Goal: Information Seeking & Learning: Learn about a topic

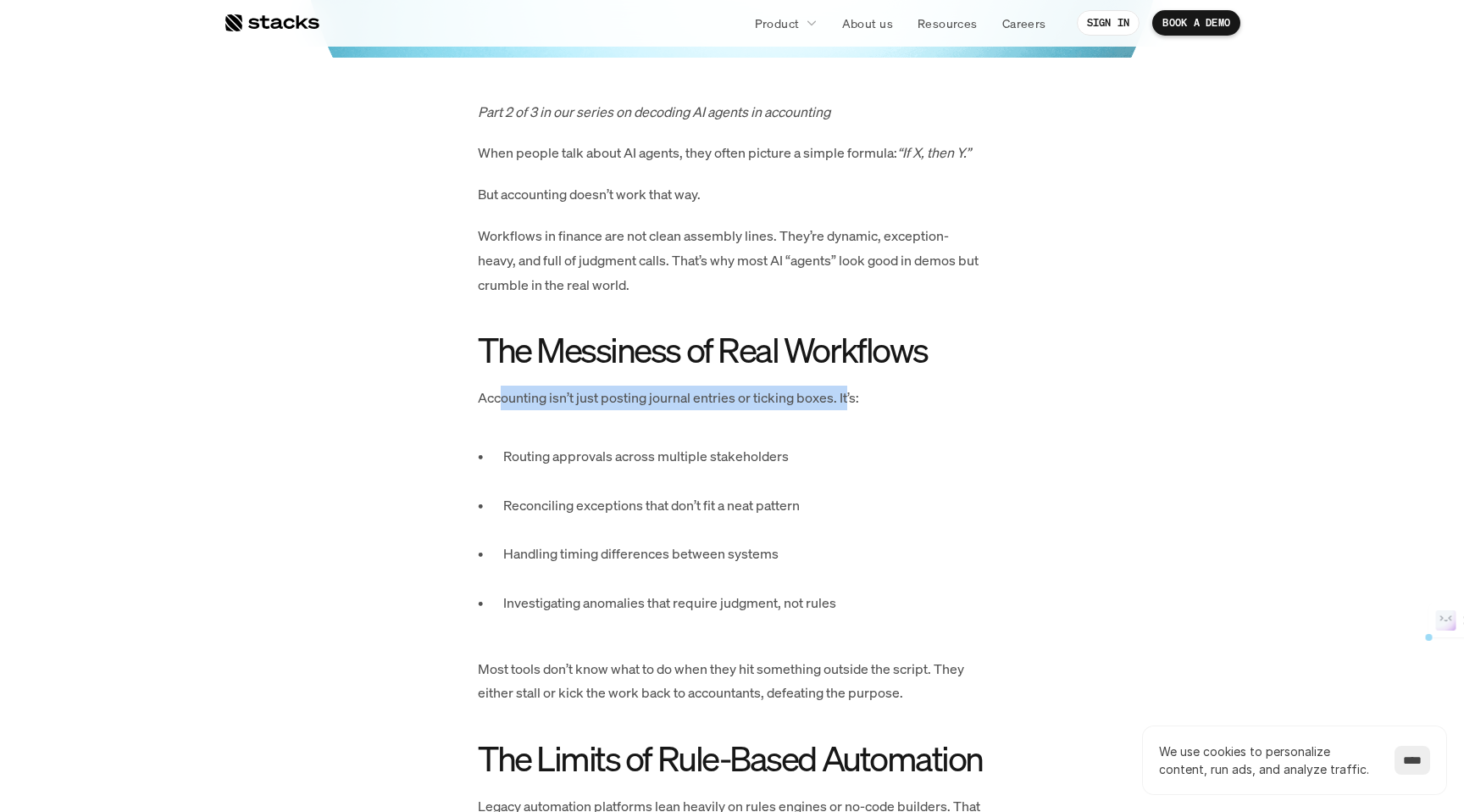
drag, startPoint x: 500, startPoint y: 392, endPoint x: 848, endPoint y: 386, distance: 348.1
click at [848, 386] on p "Accounting isn’t just posting journal entries or ticking boxes. It’s:" at bounding box center [732, 397] width 509 height 24
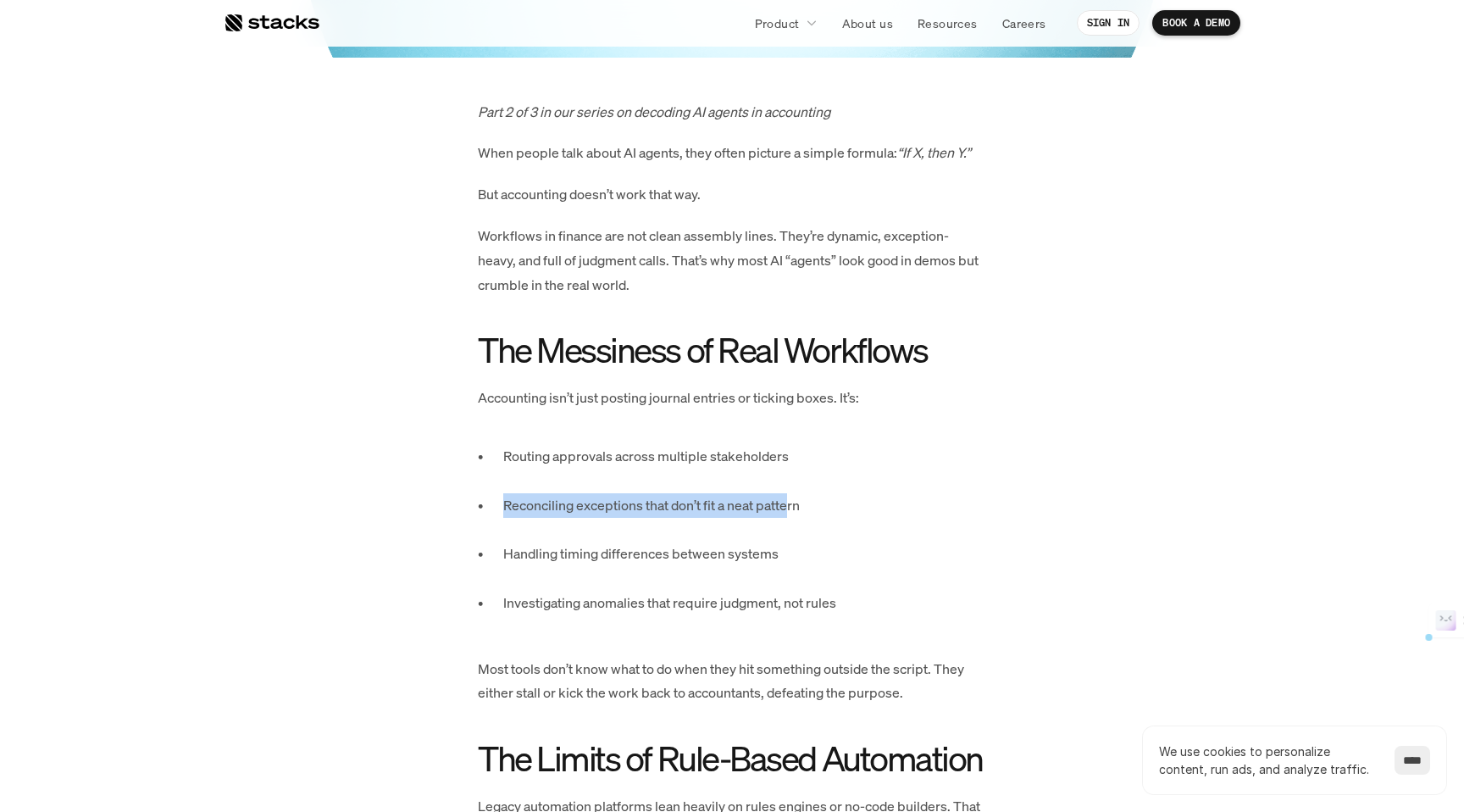
drag, startPoint x: 493, startPoint y: 513, endPoint x: 790, endPoint y: 513, distance: 297.0
click at [790, 513] on ul "Routing approvals across multiple stakeholders Reconciling exceptions that don’…" at bounding box center [732, 541] width 509 height 195
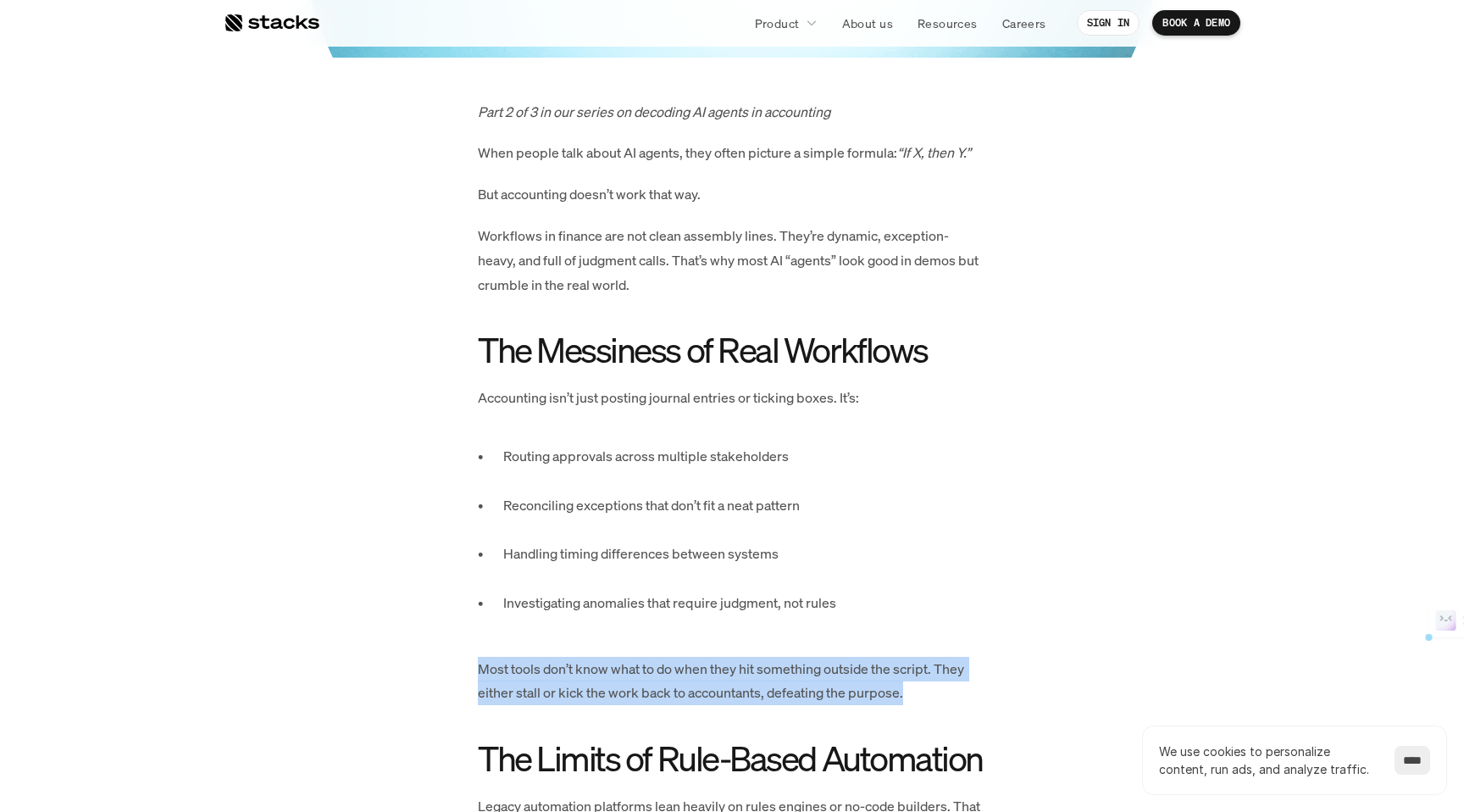
drag, startPoint x: 474, startPoint y: 659, endPoint x: 960, endPoint y: 683, distance: 486.6
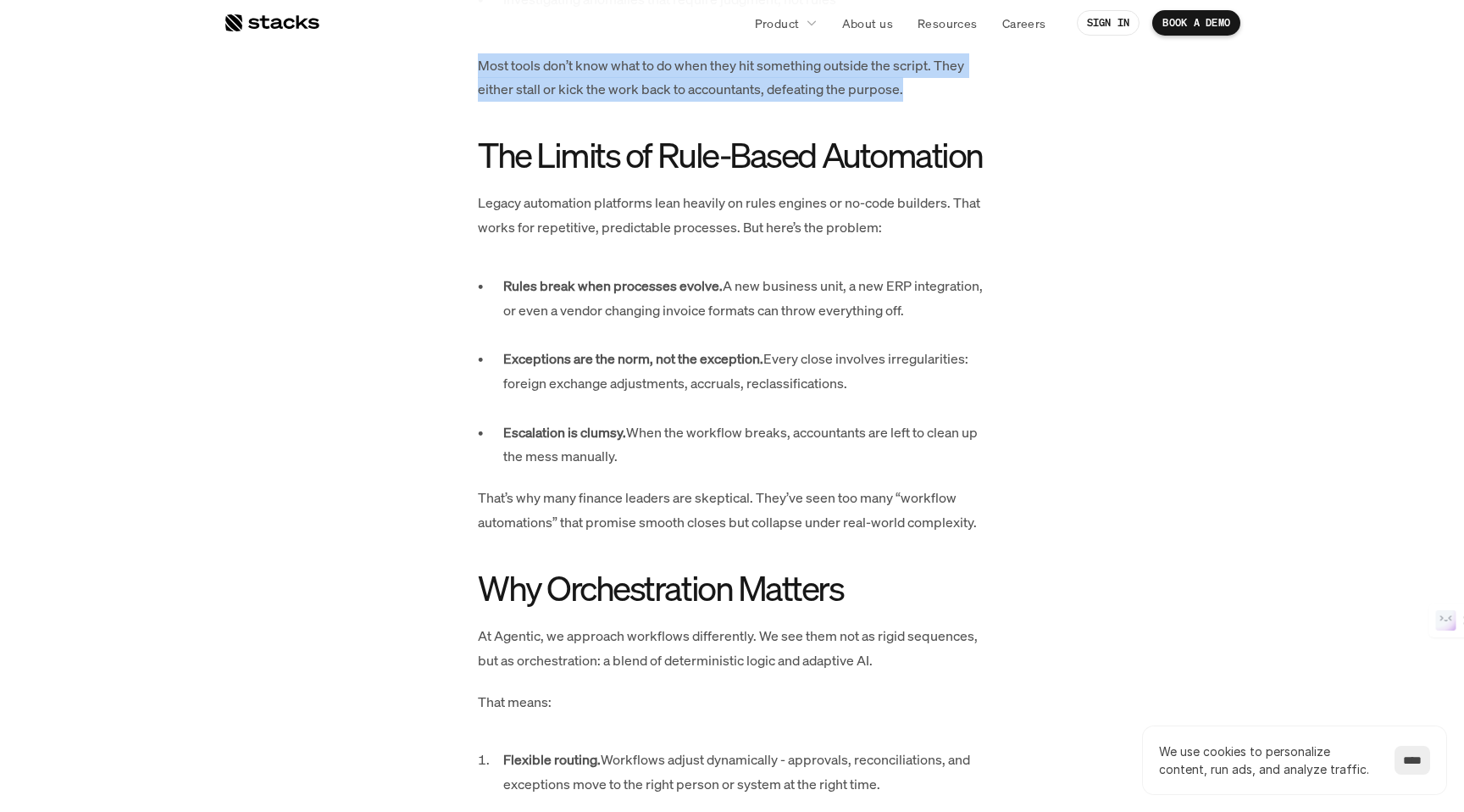
scroll to position [1371, 0]
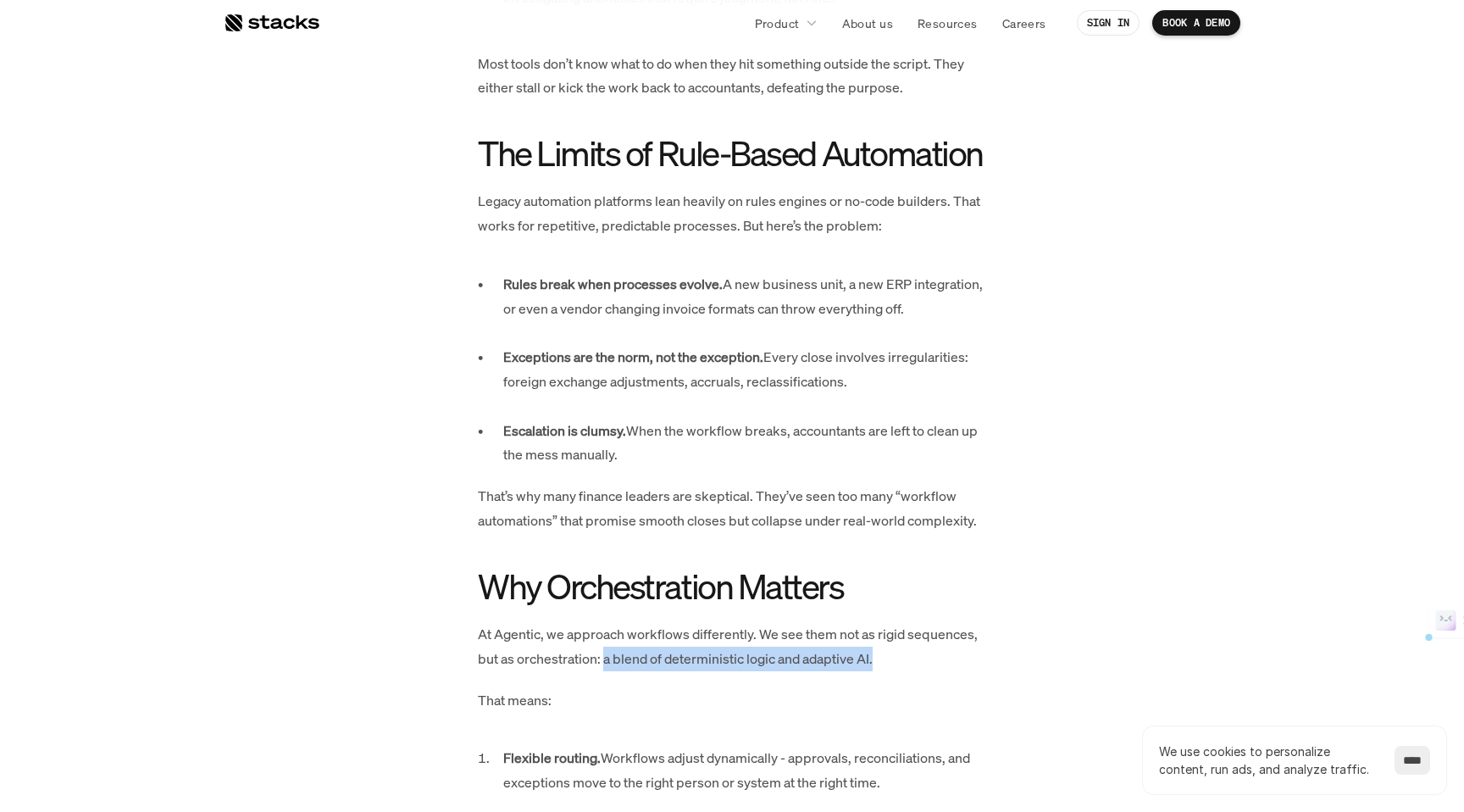
drag, startPoint x: 606, startPoint y: 661, endPoint x: 911, endPoint y: 658, distance: 305.0
click at [911, 658] on p "At Agentic, we approach workflows differently. We see them not as rigid sequenc…" at bounding box center [732, 646] width 509 height 49
click at [910, 658] on p "At Agentic, we approach workflows differently. We see them not as rigid sequenc…" at bounding box center [732, 646] width 509 height 49
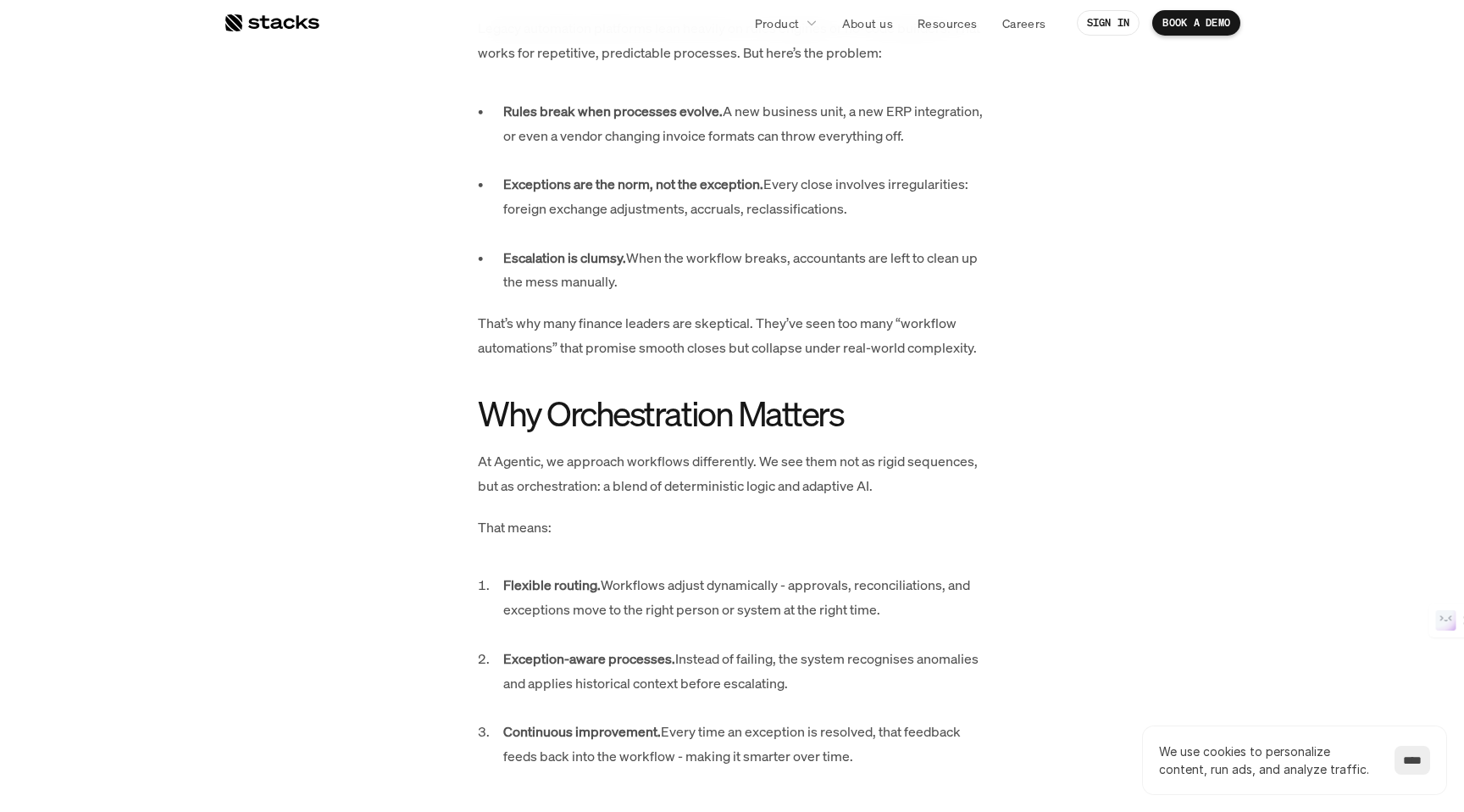
scroll to position [1540, 0]
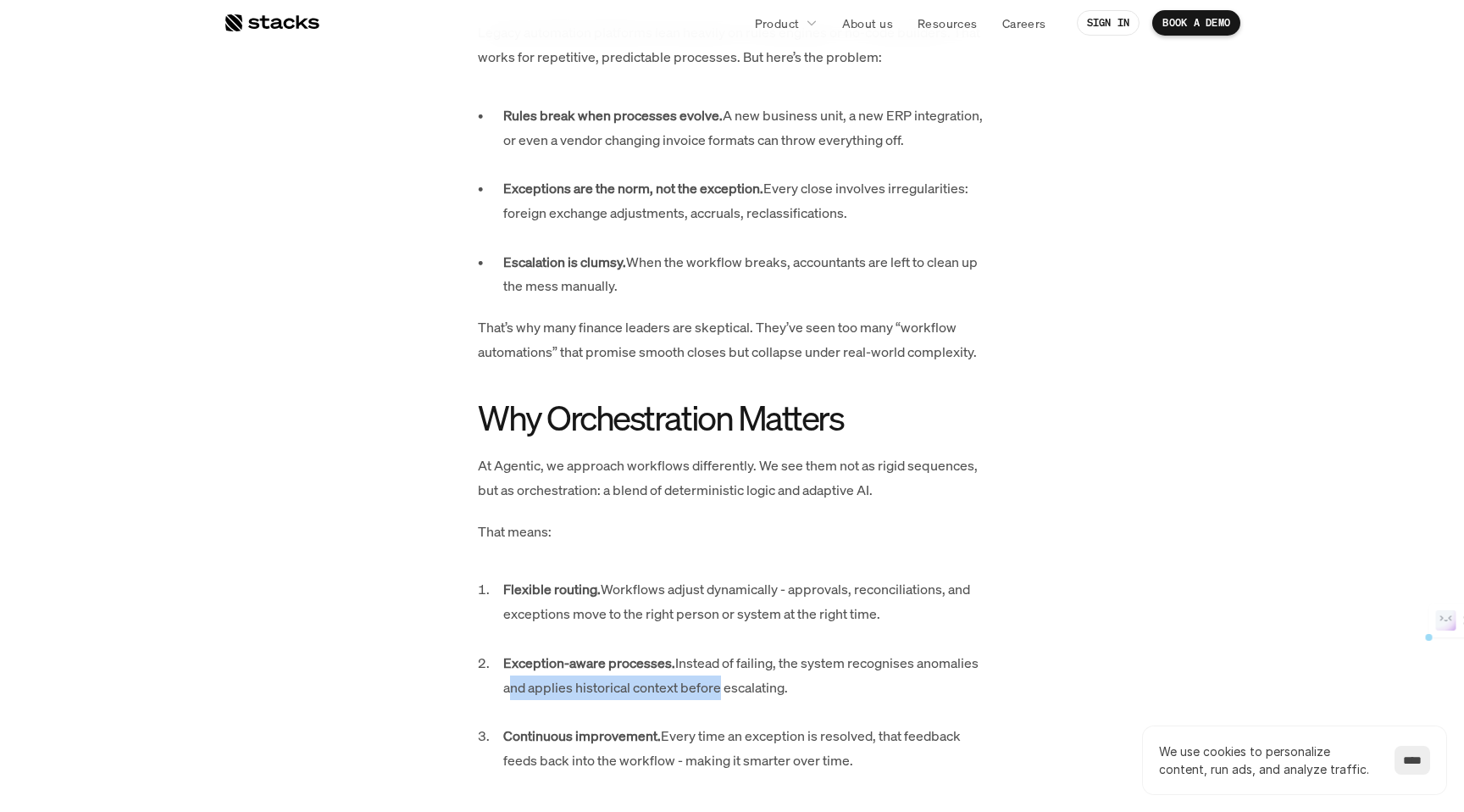
drag, startPoint x: 505, startPoint y: 690, endPoint x: 712, endPoint y: 686, distance: 207.0
click at [712, 686] on p "Exception-aware processes. Instead of failing, the system recognises anomalies …" at bounding box center [744, 687] width 483 height 72
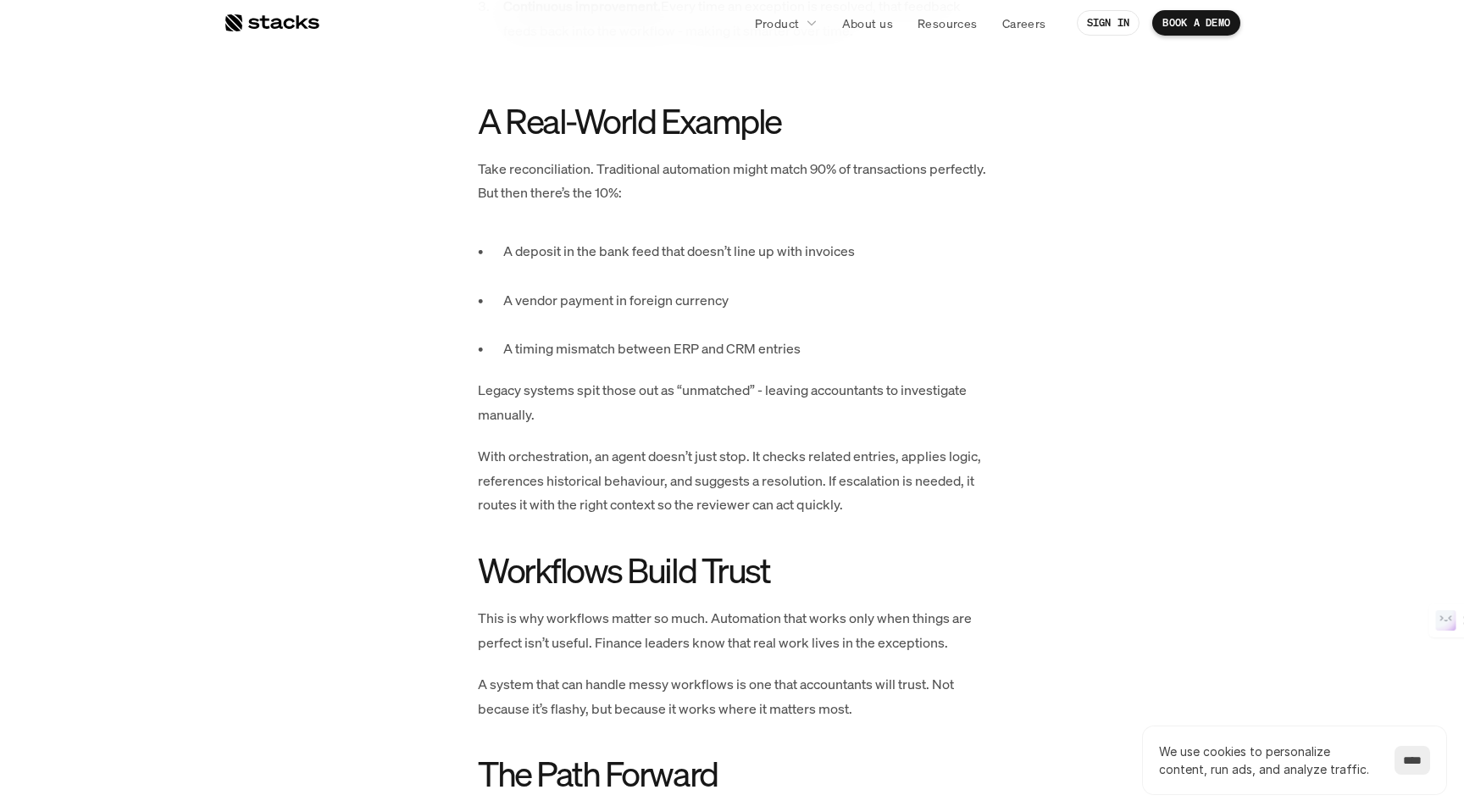
scroll to position [3108, 0]
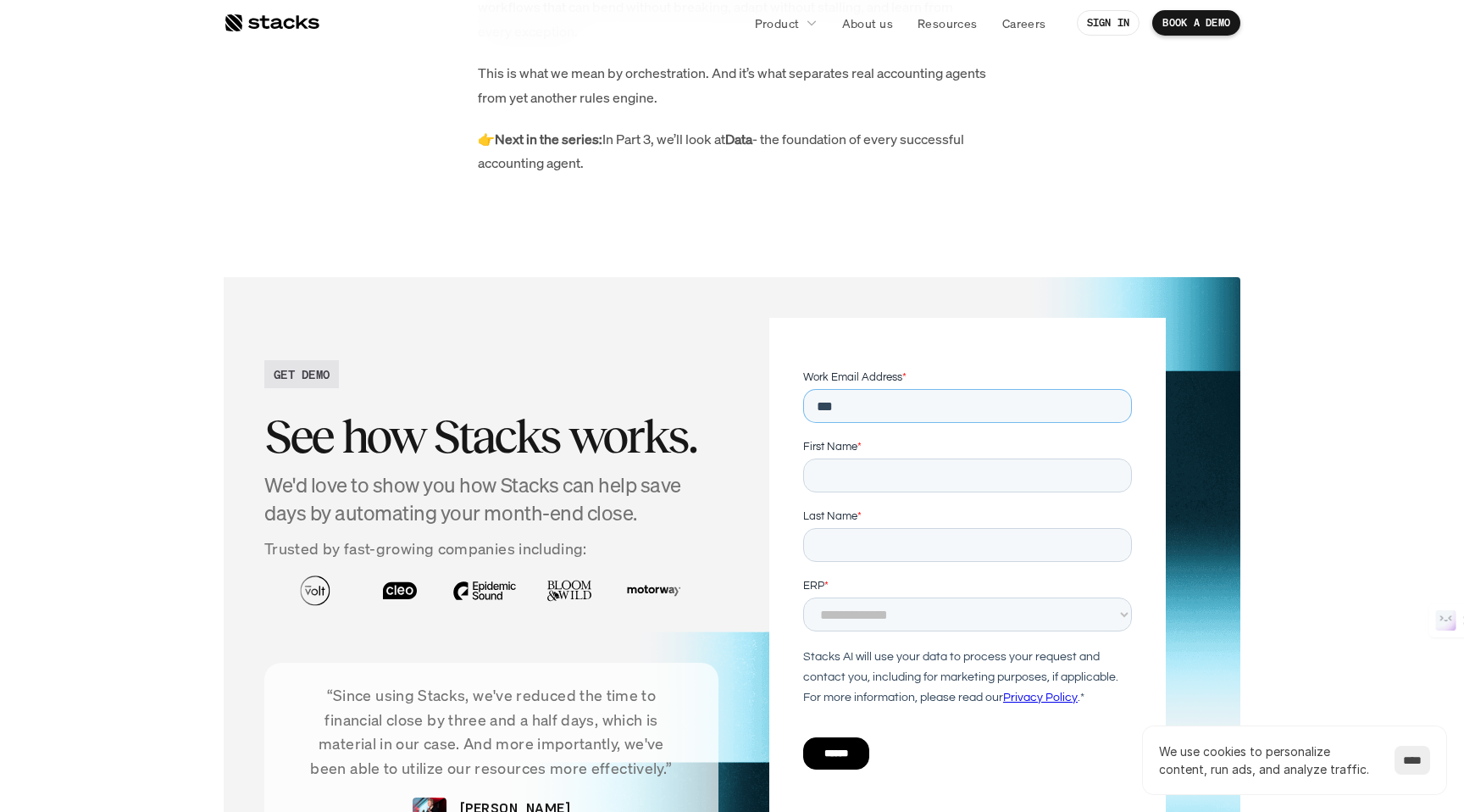
type input "****"
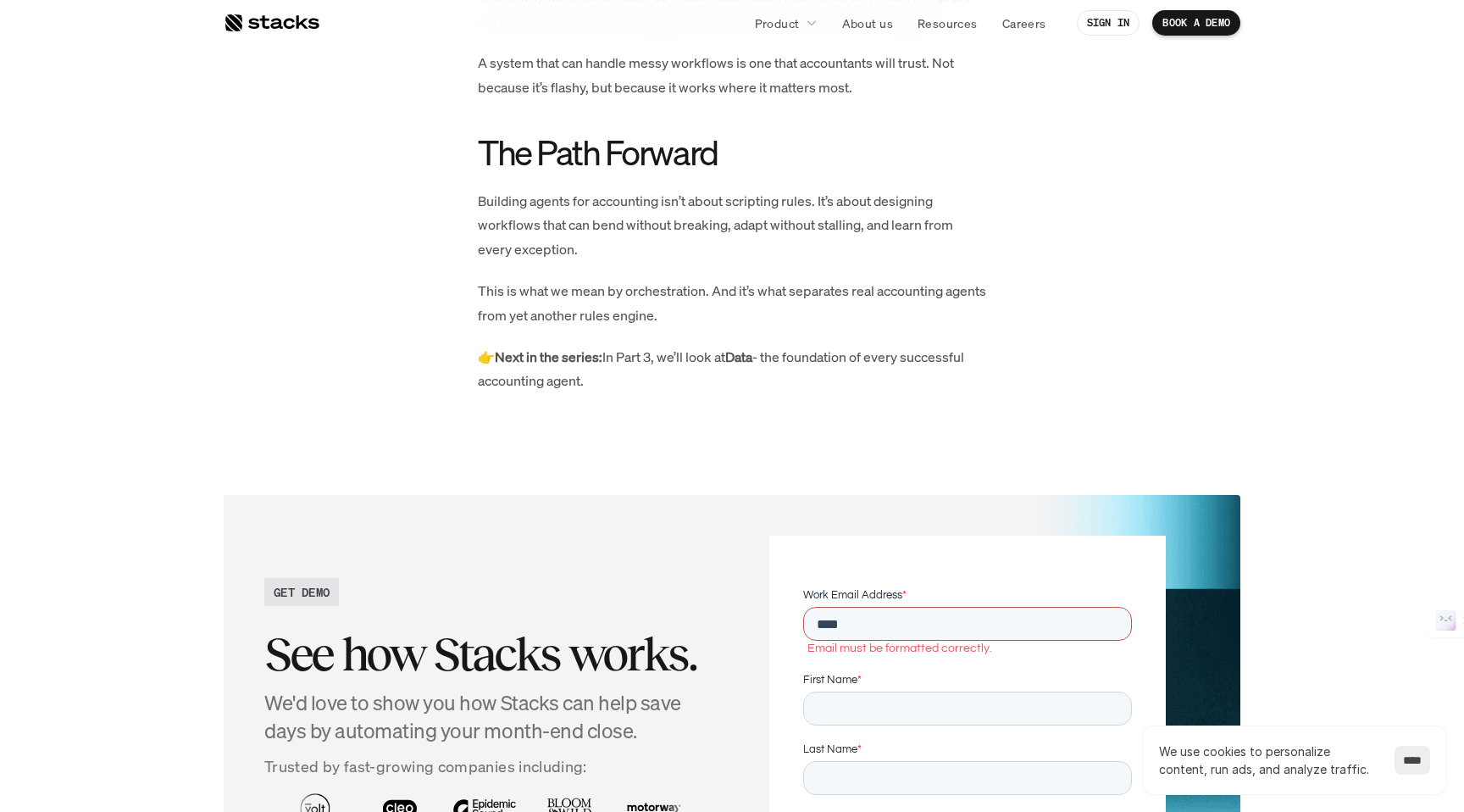
scroll to position [2934, 0]
